Goal: Information Seeking & Learning: Learn about a topic

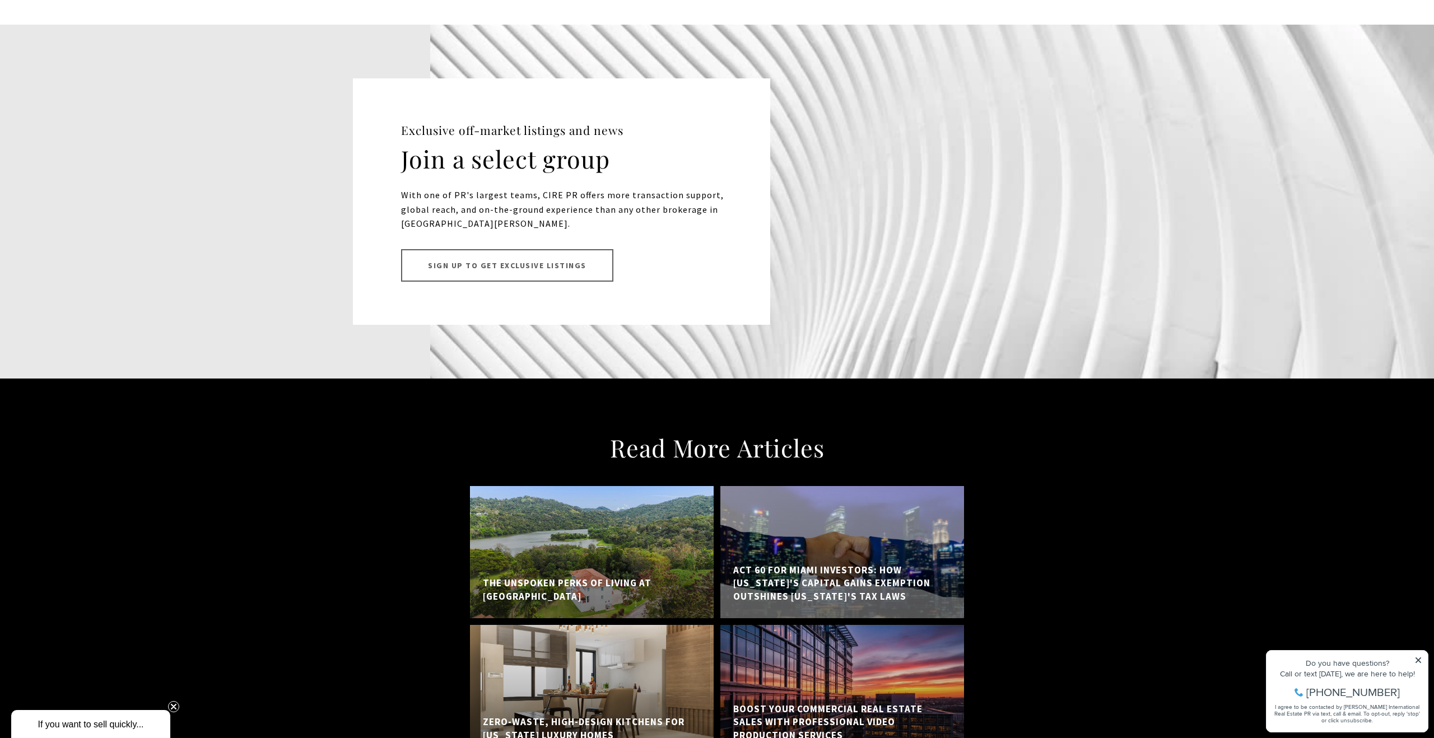
scroll to position [7693, 0]
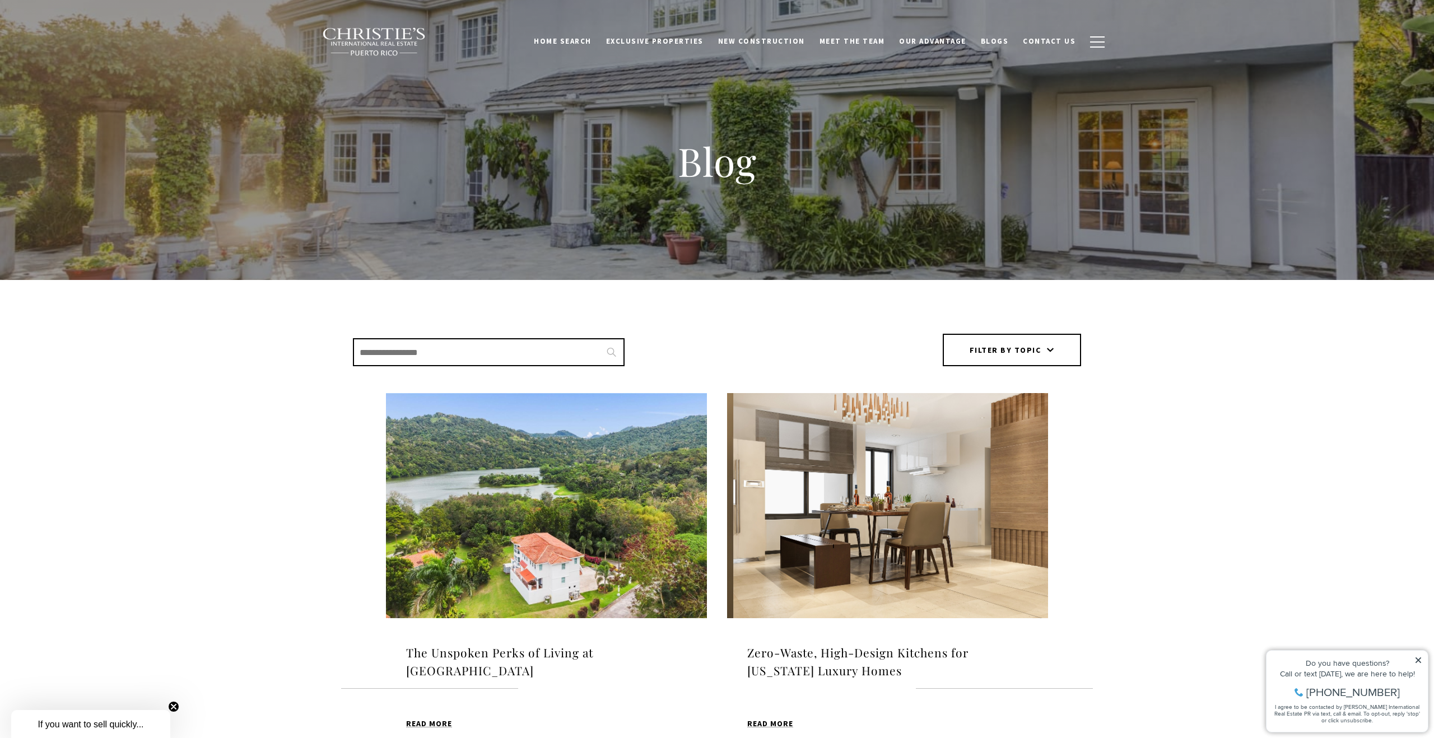
click at [594, 542] on img at bounding box center [546, 505] width 321 height 225
